Goal: Task Accomplishment & Management: Manage account settings

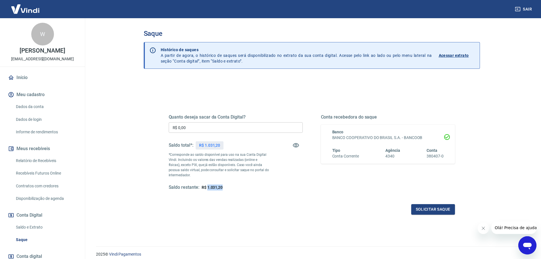
drag, startPoint x: 229, startPoint y: 187, endPoint x: 207, endPoint y: 188, distance: 21.9
click at [207, 188] on div "Saldo restante: R$ 1.031,20" at bounding box center [236, 187] width 134 height 6
copy span "1.031,20"
click at [179, 131] on input "R$ 0,00" at bounding box center [236, 127] width 134 height 11
paste input "text"
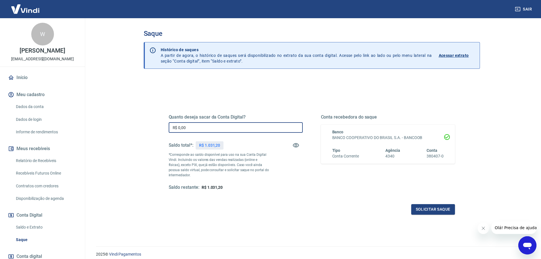
click at [216, 125] on input "R$ 0,00" at bounding box center [236, 127] width 134 height 11
click at [239, 237] on div "Quanto deseja sacar da Conta Digital? R$ 0,00 ​ Saldo total*: R$ 1.031,20 *Corr…" at bounding box center [312, 179] width 336 height 203
click at [494, 162] on main "Saque Histórico de saques A partir de agora, o histórico de saques será disponi…" at bounding box center [311, 138] width 459 height 241
click at [204, 121] on div "Quanto deseja sacar da Conta Digital? R$ 0,00 ​ Saldo total*: R$ 1.031,20 *Corr…" at bounding box center [236, 152] width 134 height 76
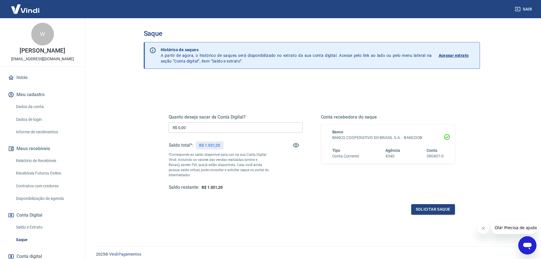
click at [201, 126] on input "R$ 0,00" at bounding box center [236, 127] width 134 height 11
paste input "1"
type input "R$ 1.031,20"
click at [435, 212] on button "Solicitar saque" at bounding box center [433, 209] width 44 height 11
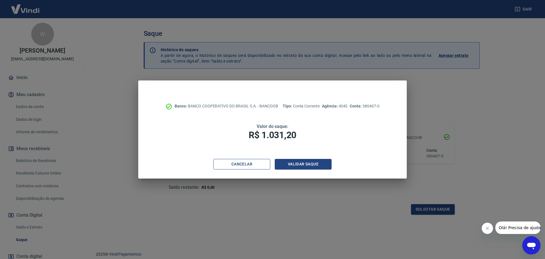
click at [262, 164] on button "Cancelar" at bounding box center [242, 164] width 57 height 11
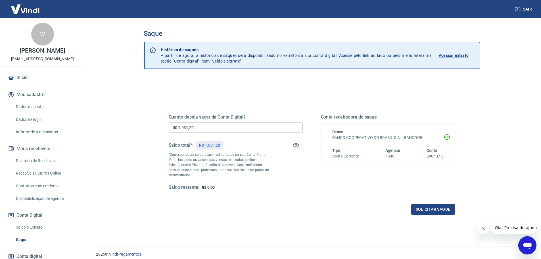
click at [8, 77] on icon at bounding box center [11, 77] width 6 height 6
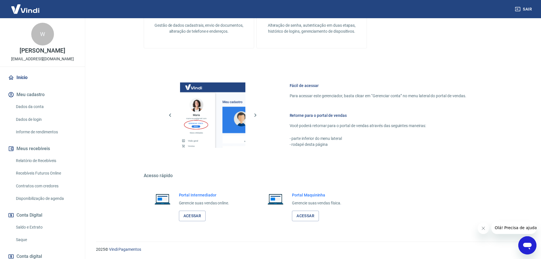
scroll to position [184, 0]
click at [195, 213] on link "Acessar" at bounding box center [192, 215] width 27 height 11
click at [28, 227] on link "Saldo e Extrato" at bounding box center [46, 227] width 64 height 12
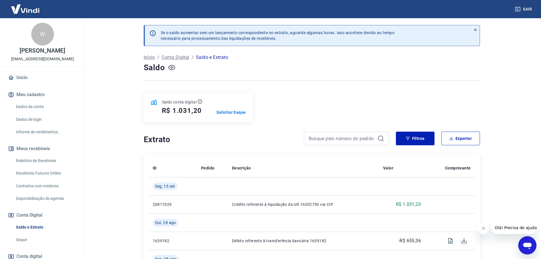
click at [170, 70] on icon "button" at bounding box center [171, 67] width 7 height 7
click at [232, 112] on p "Solicitar Saque" at bounding box center [231, 112] width 30 height 6
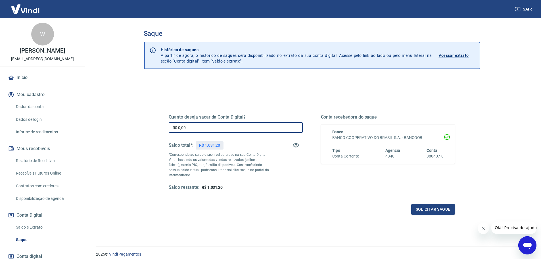
click at [220, 130] on input "R$ 0,00" at bounding box center [236, 127] width 134 height 11
type input "R$ 1.031,20"
click at [425, 207] on button "Solicitar saque" at bounding box center [433, 209] width 44 height 11
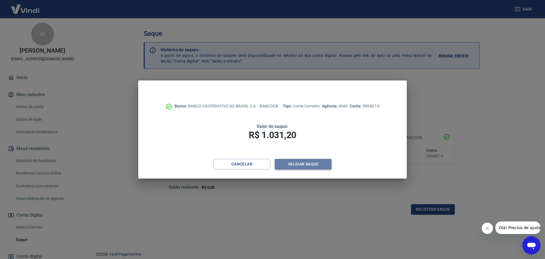
click at [313, 166] on button "Validar saque" at bounding box center [303, 164] width 57 height 11
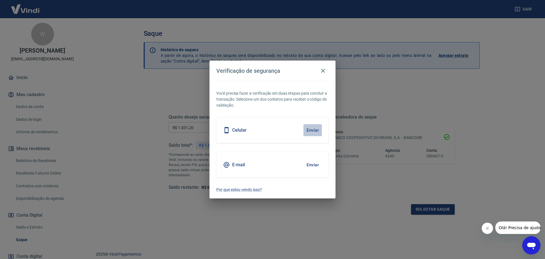
click at [309, 129] on button "Enviar" at bounding box center [313, 130] width 18 height 12
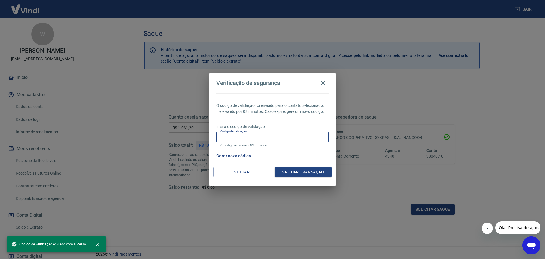
click at [260, 139] on input "Código de validação" at bounding box center [272, 137] width 112 height 11
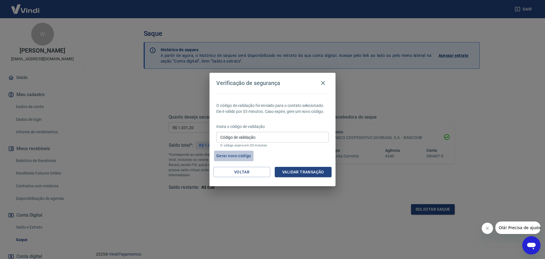
click at [224, 154] on button "Gerar novo código" at bounding box center [233, 156] width 39 height 11
click at [251, 133] on input "Código de validação" at bounding box center [272, 137] width 112 height 11
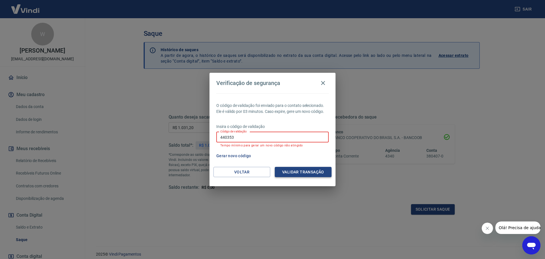
type input "440353"
click at [289, 167] on button "Validar transação" at bounding box center [303, 172] width 57 height 11
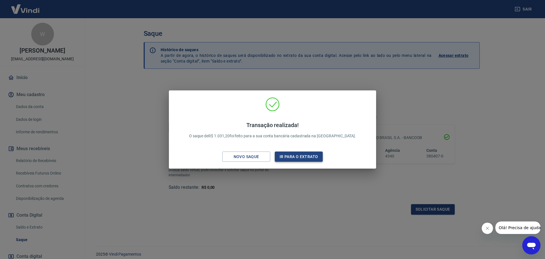
click at [287, 157] on button "Ir para o extrato" at bounding box center [299, 156] width 48 height 11
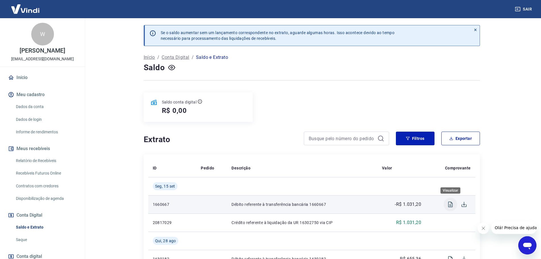
click at [452, 204] on icon "Visualizar" at bounding box center [450, 204] width 5 height 6
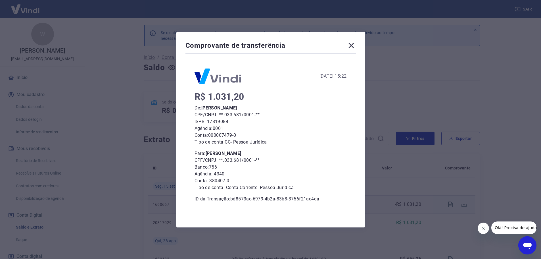
click at [350, 48] on icon at bounding box center [351, 45] width 9 height 9
